Goal: Transaction & Acquisition: Purchase product/service

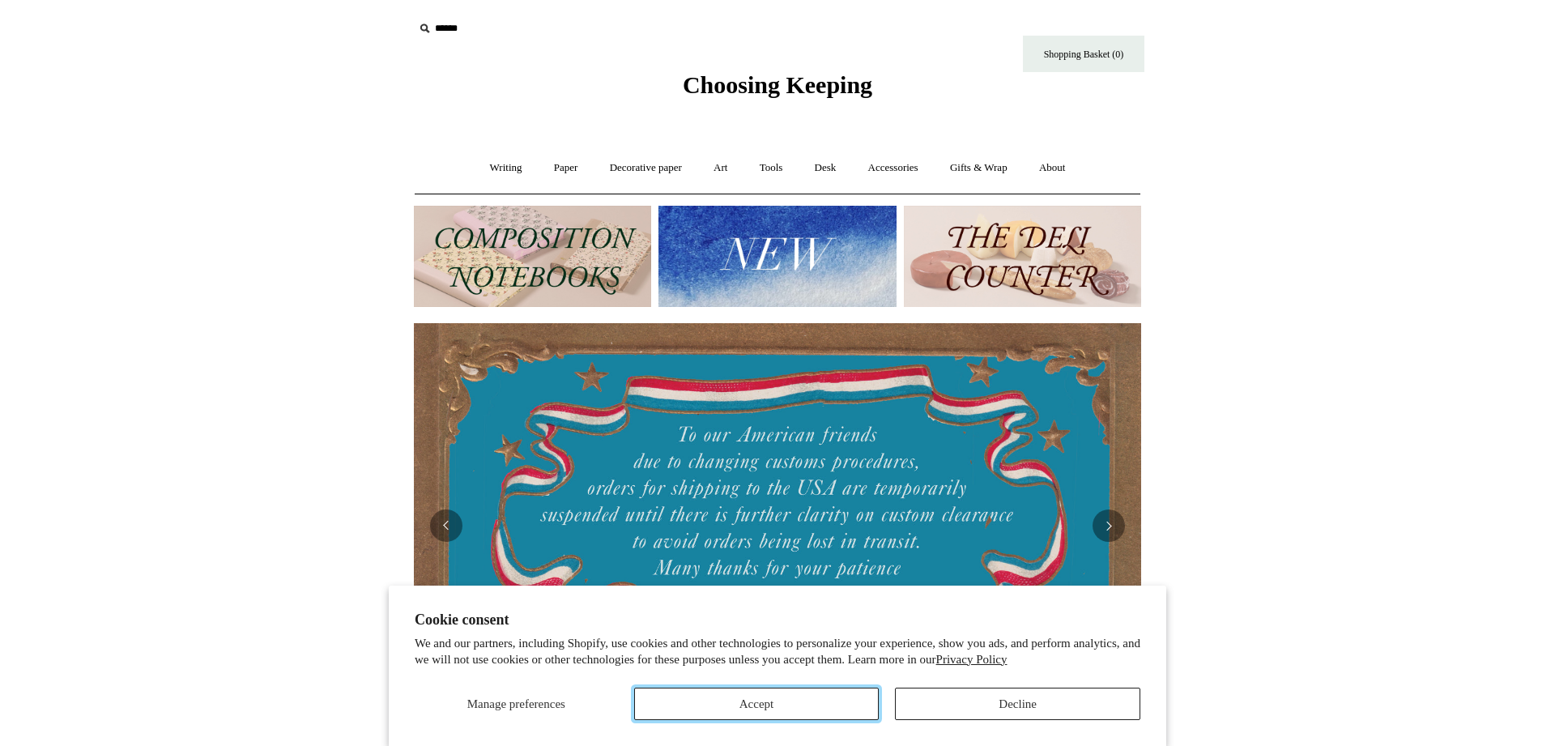
click at [834, 700] on button "Accept" at bounding box center [756, 704] width 245 height 32
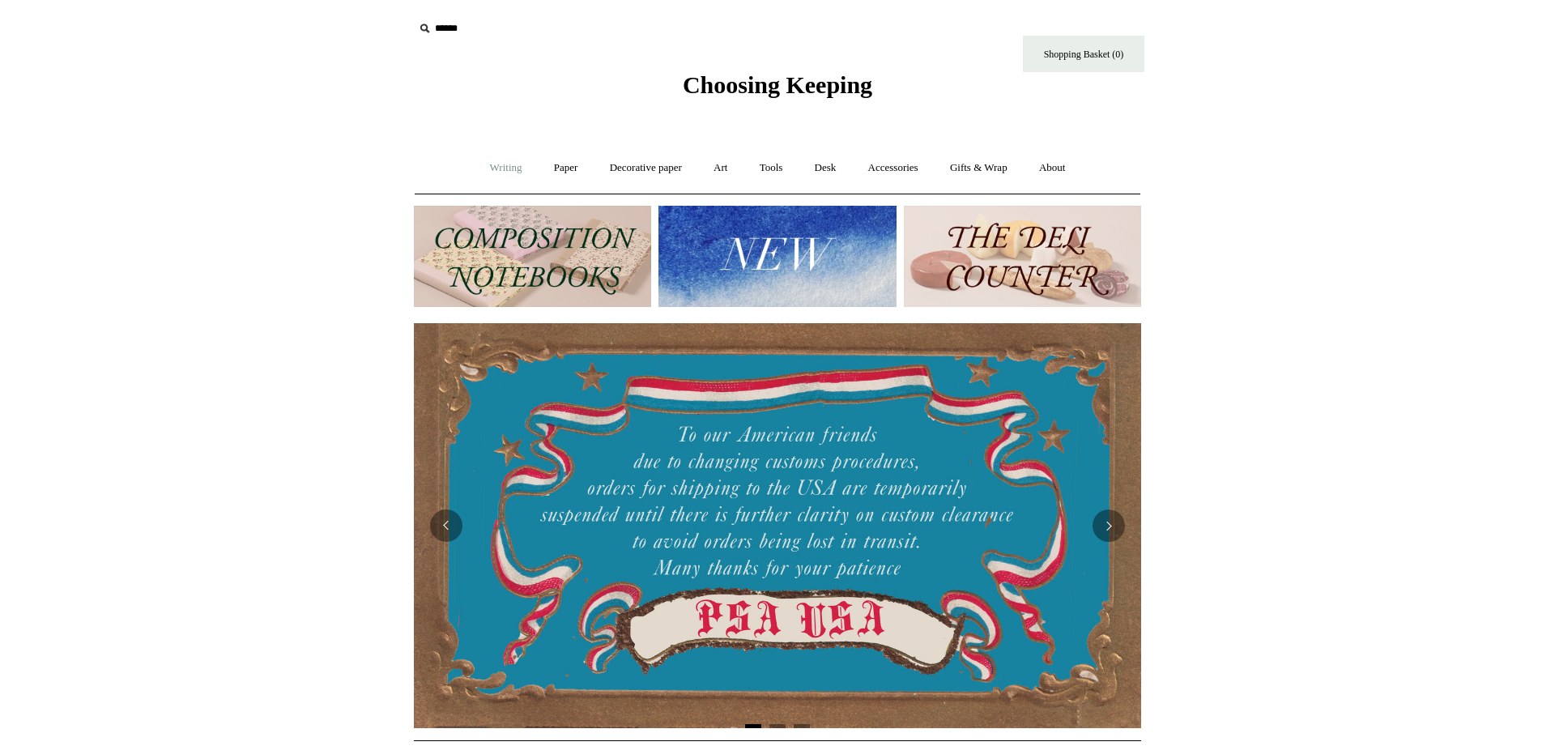
click at [506, 170] on link "Writing +" at bounding box center [507, 168] width 62 height 43
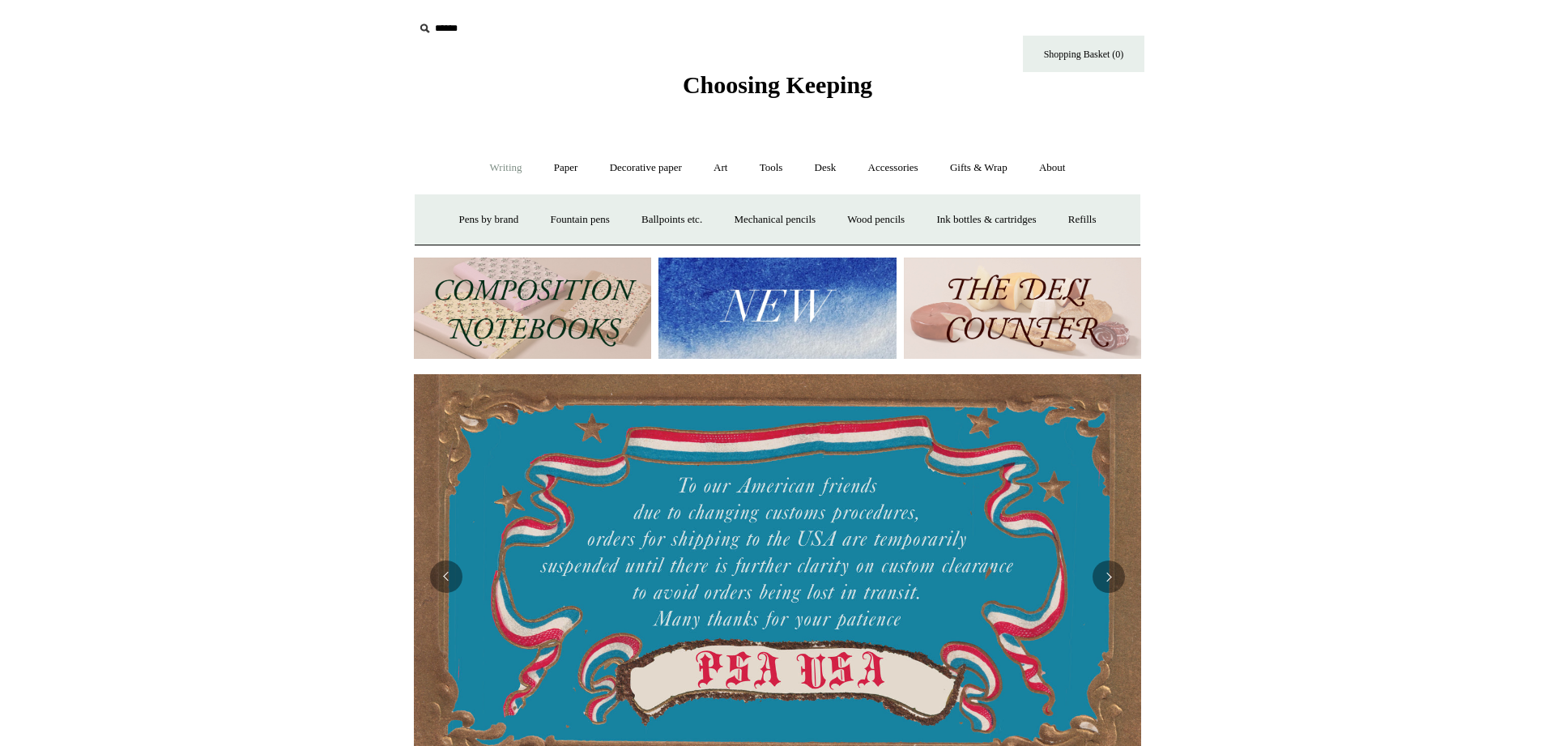
click at [523, 303] on img at bounding box center [532, 308] width 237 height 101
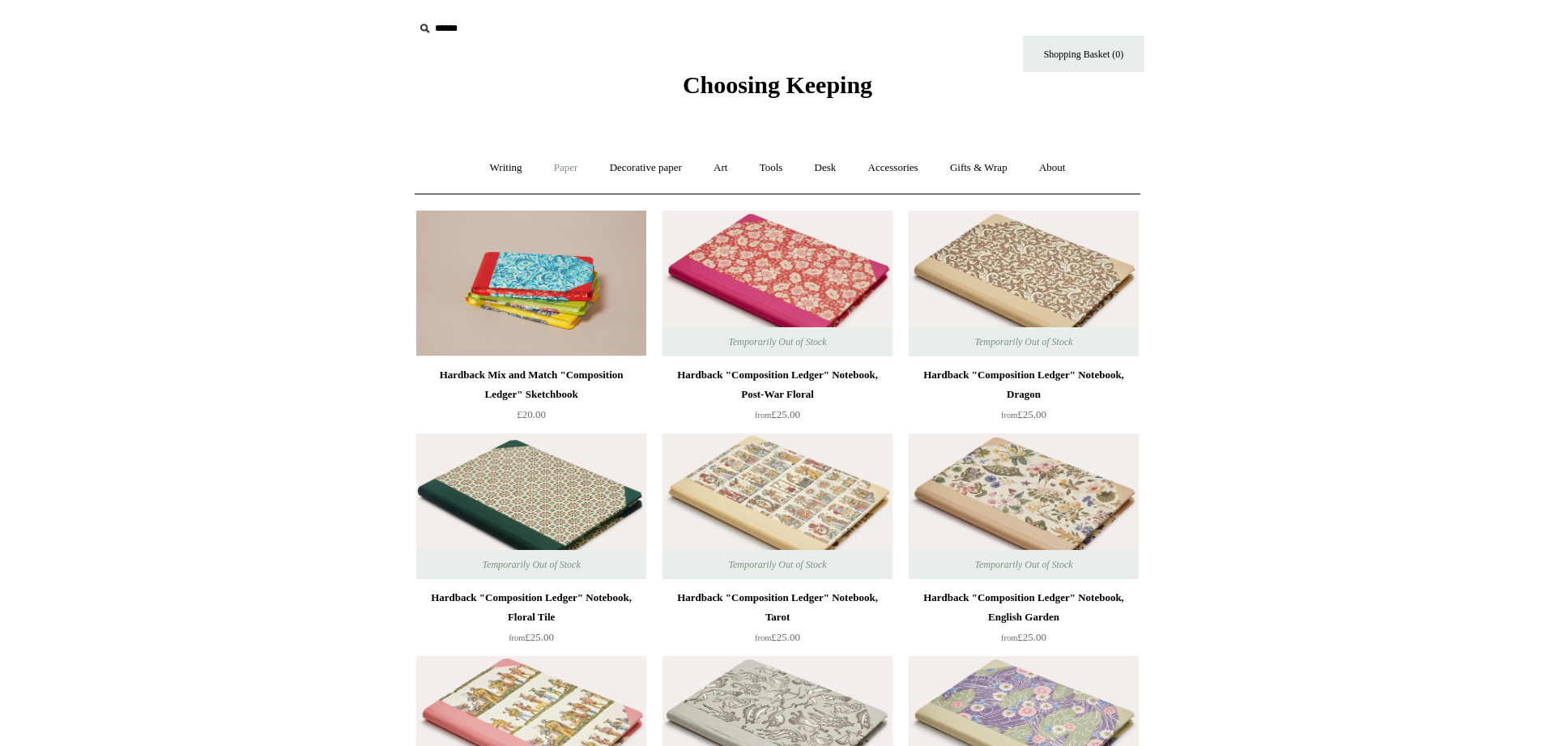
click at [561, 165] on link "Paper +" at bounding box center [566, 168] width 53 height 43
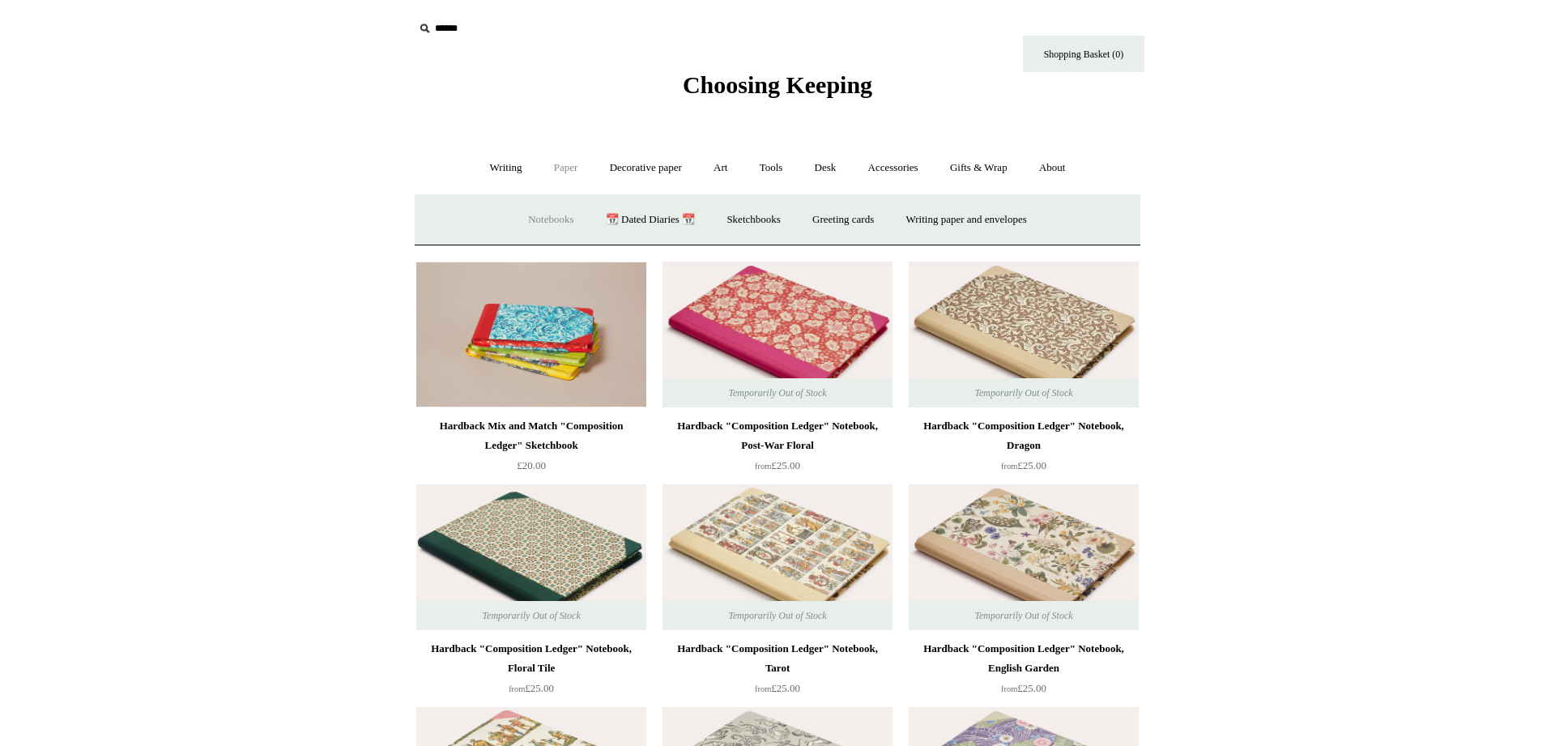
click at [548, 223] on link "Notebooks +" at bounding box center [551, 219] width 75 height 43
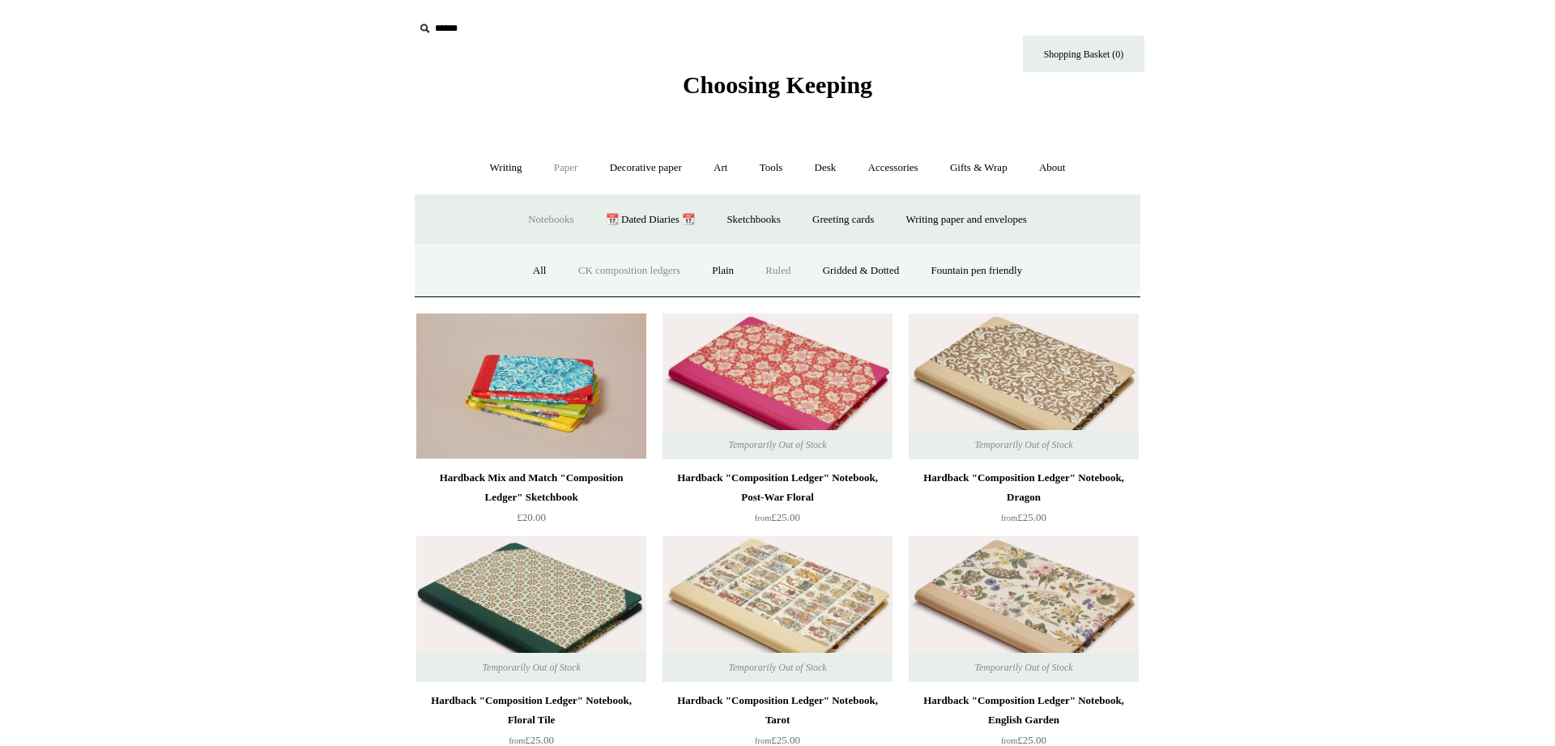
click at [761, 271] on link "Ruled" at bounding box center [778, 271] width 54 height 43
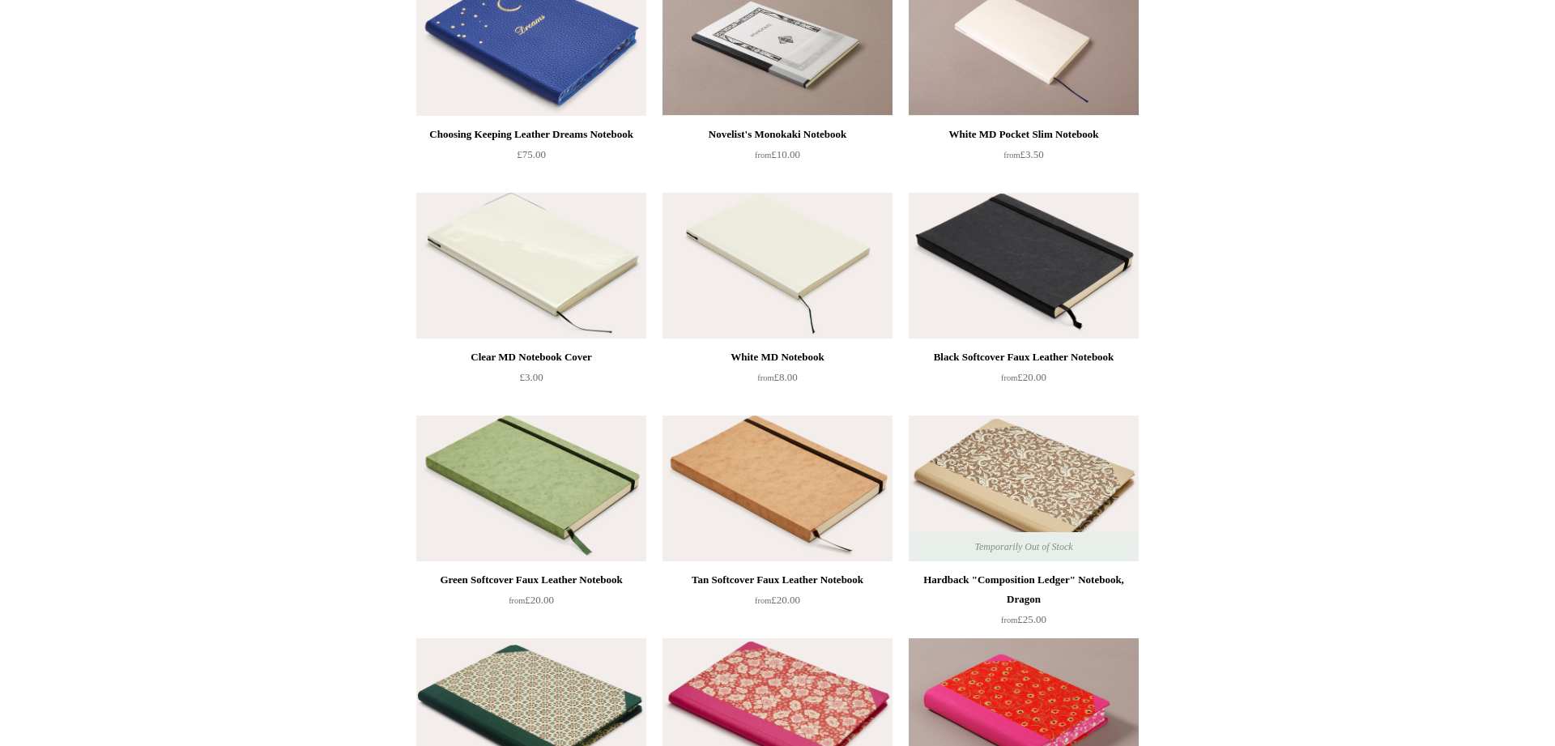
scroll to position [661, 0]
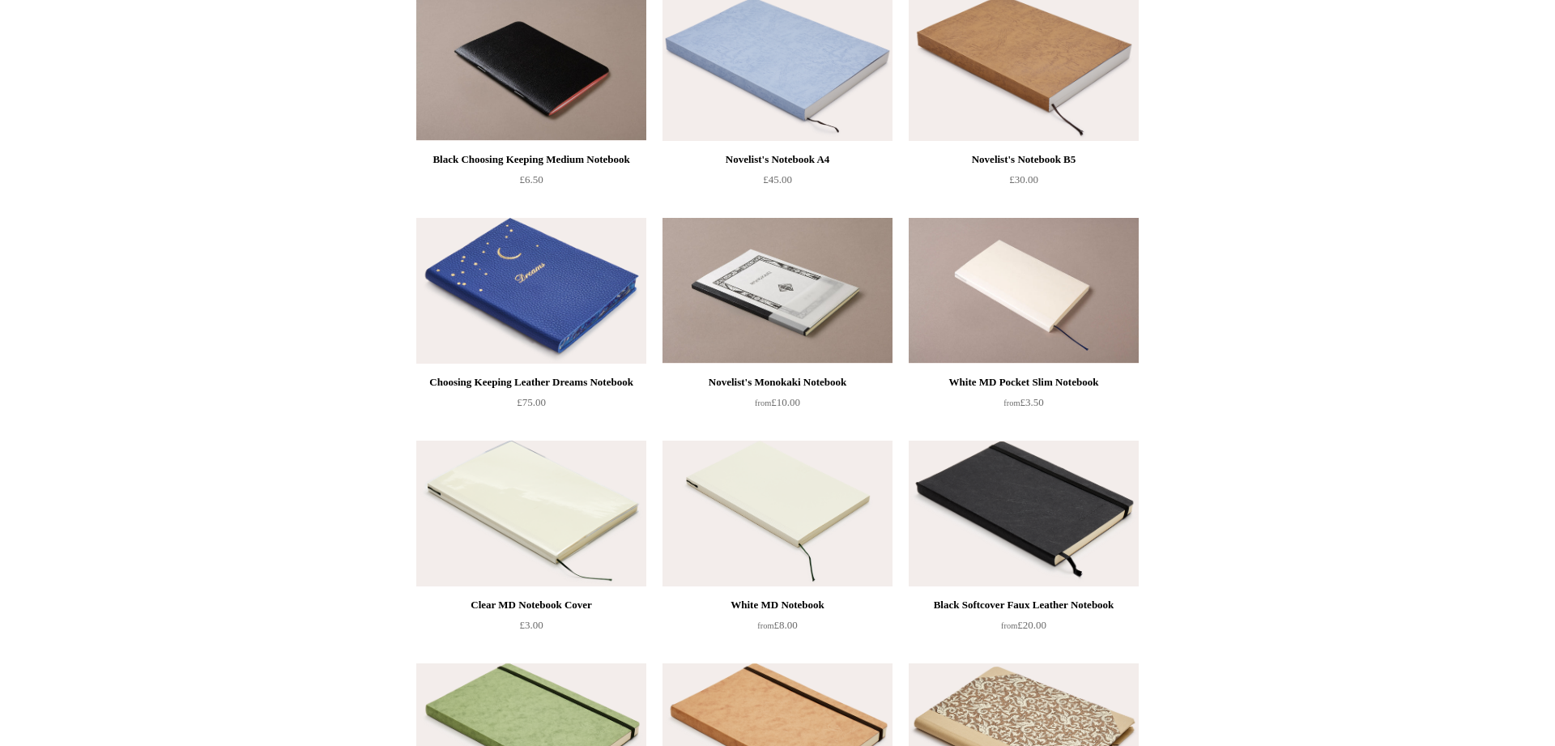
click at [560, 267] on img at bounding box center [531, 291] width 230 height 146
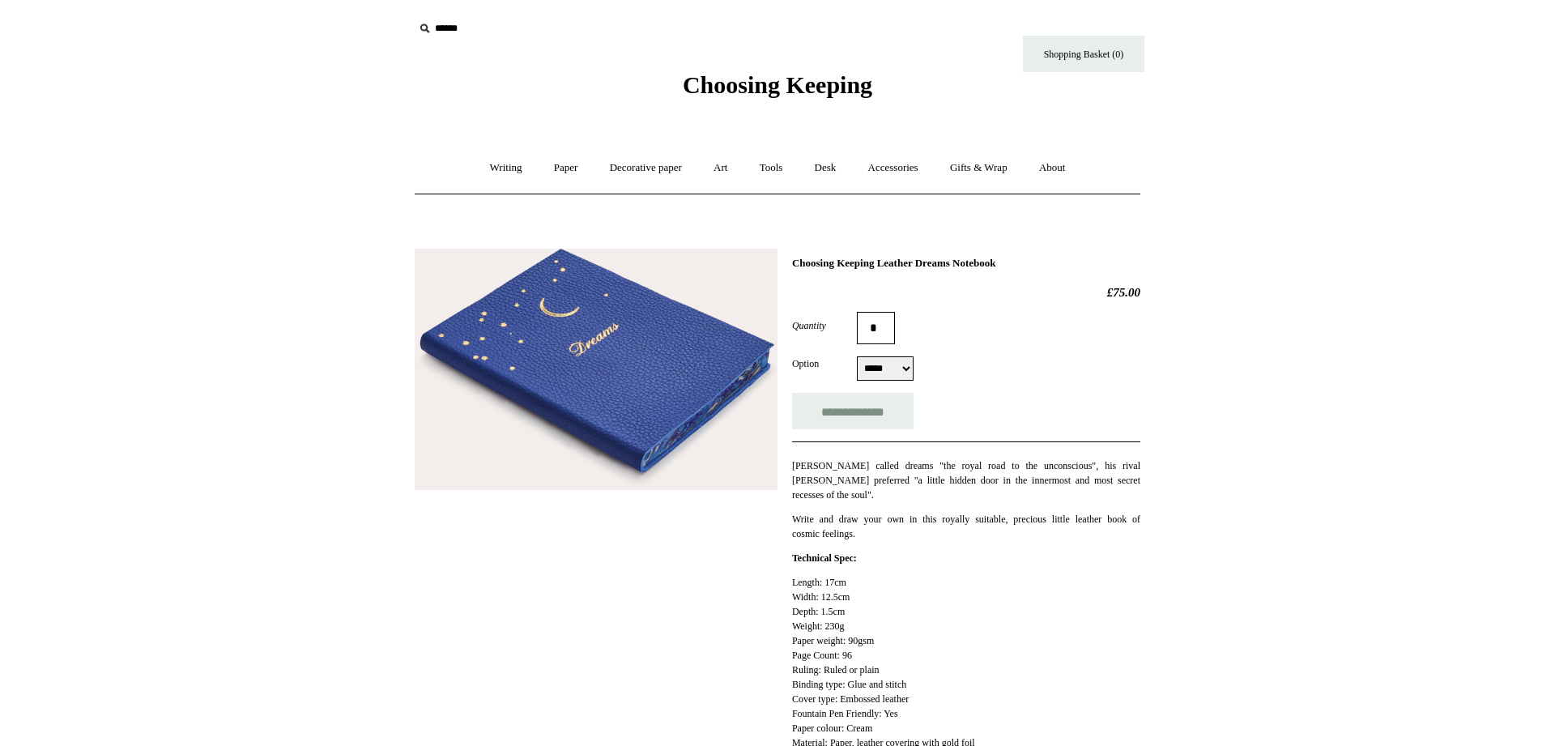
click at [568, 382] on img at bounding box center [596, 370] width 363 height 242
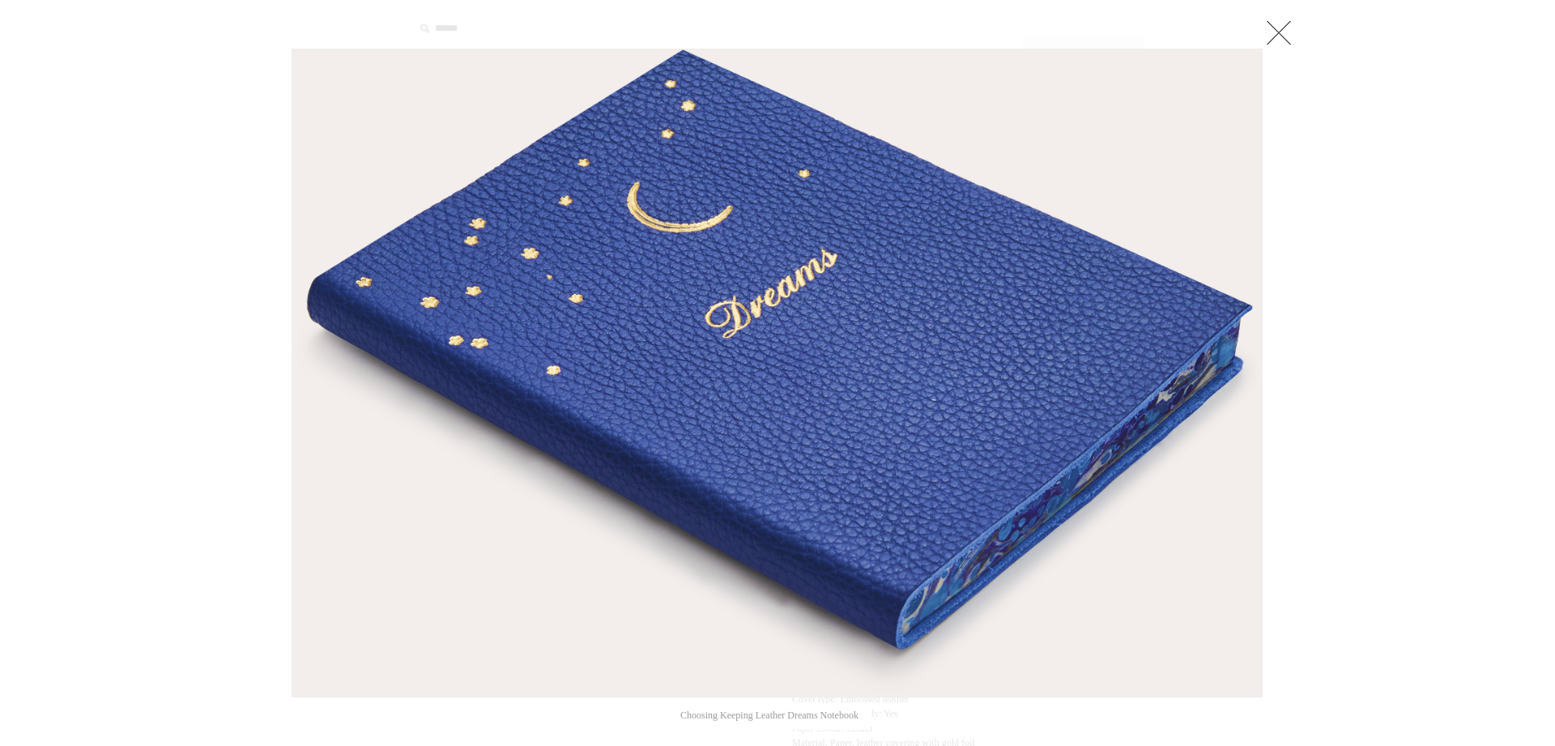
click at [1272, 32] on link at bounding box center [1279, 32] width 32 height 32
